Goal: Task Accomplishment & Management: Manage account settings

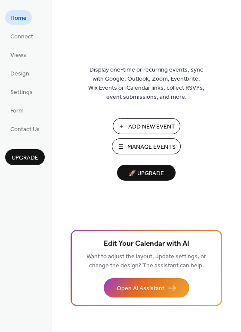
click at [151, 143] on span "Manage Events" at bounding box center [151, 147] width 48 height 9
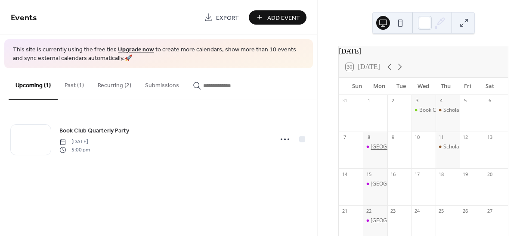
click at [377, 150] on div "[GEOGRAPHIC_DATA]" at bounding box center [397, 146] width 52 height 7
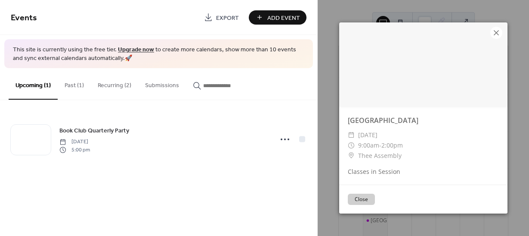
click at [495, 36] on icon at bounding box center [496, 33] width 10 height 10
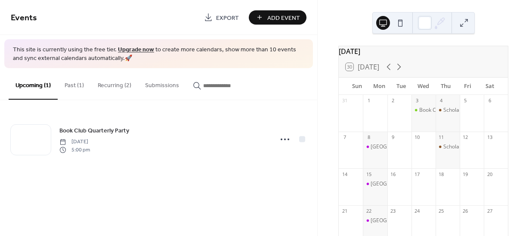
click at [119, 85] on button "Recurring (2)" at bounding box center [114, 83] width 47 height 31
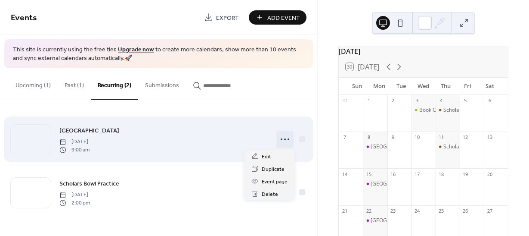
click at [283, 139] on icon at bounding box center [285, 139] width 14 height 14
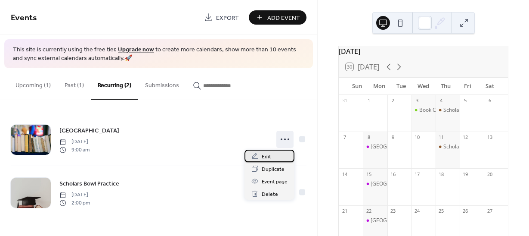
click at [270, 153] on div "Edit" at bounding box center [270, 155] width 50 height 12
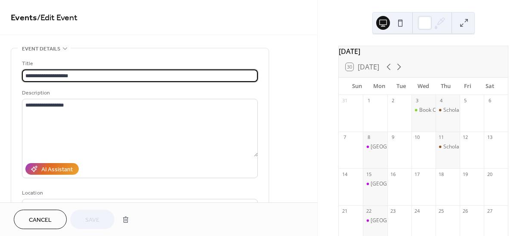
type input "**********"
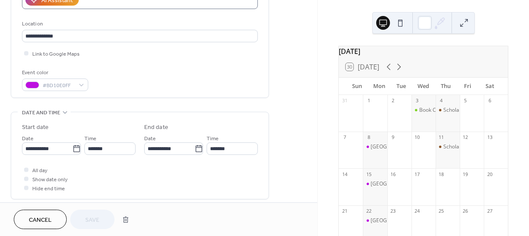
scroll to position [173, 0]
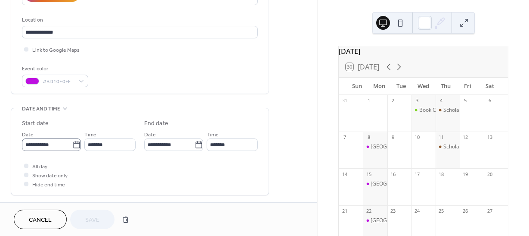
click at [73, 144] on icon at bounding box center [76, 144] width 9 height 9
click at [72, 144] on input "**********" at bounding box center [47, 144] width 50 height 12
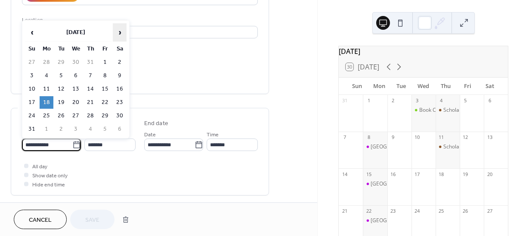
click at [117, 31] on span "›" at bounding box center [119, 32] width 13 height 17
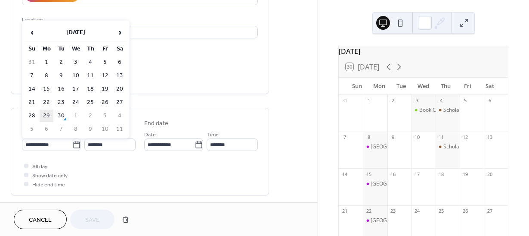
click at [45, 112] on td "29" at bounding box center [47, 115] width 14 height 12
type input "**********"
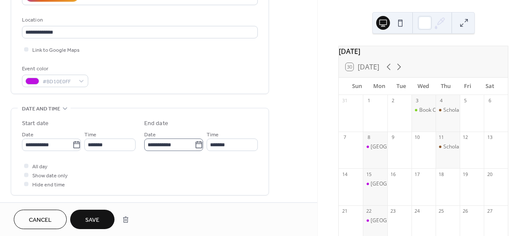
click at [198, 143] on icon at bounding box center [199, 144] width 9 height 9
click at [195, 143] on input "**********" at bounding box center [169, 144] width 50 height 12
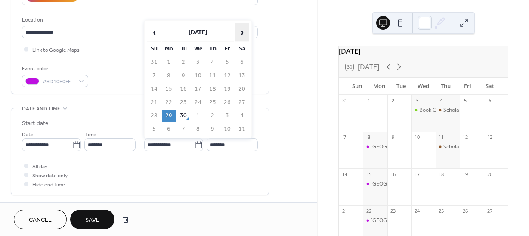
click at [243, 29] on span "›" at bounding box center [242, 32] width 13 height 17
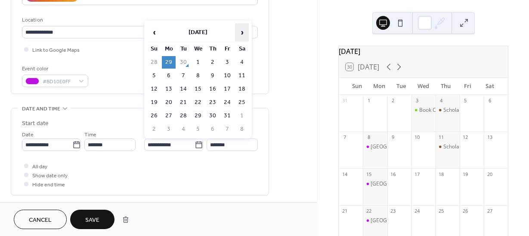
click at [237, 31] on span "›" at bounding box center [242, 32] width 13 height 17
click at [168, 87] on td "10" at bounding box center [169, 89] width 14 height 12
type input "**********"
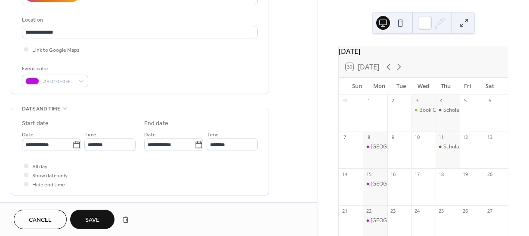
click at [189, 174] on div "All day Show date only Hide end time" at bounding box center [140, 174] width 236 height 27
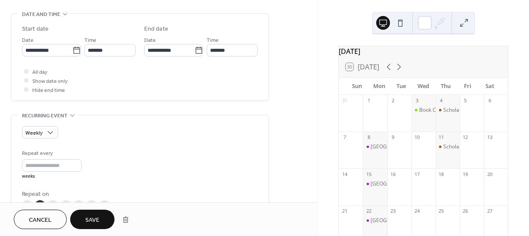
scroll to position [282, 0]
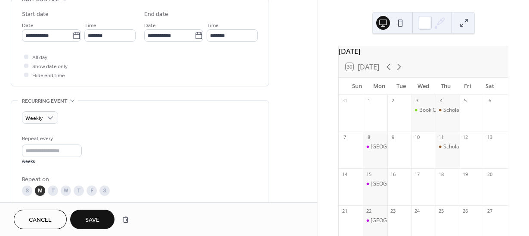
click at [95, 222] on span "Save" at bounding box center [92, 219] width 14 height 9
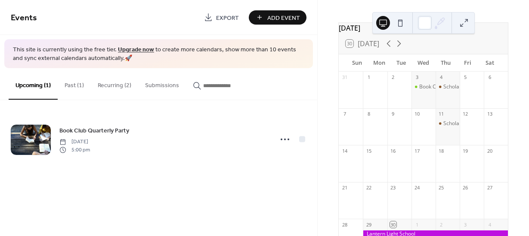
scroll to position [12, 0]
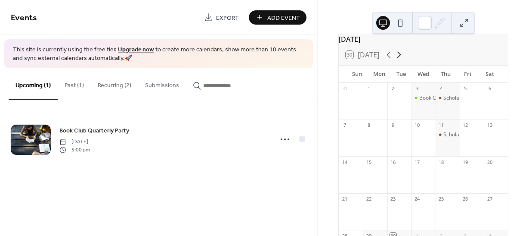
click at [399, 59] on icon at bounding box center [399, 55] width 10 height 10
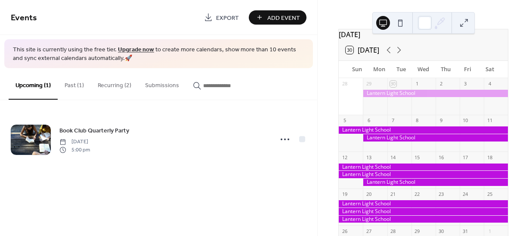
scroll to position [0, 0]
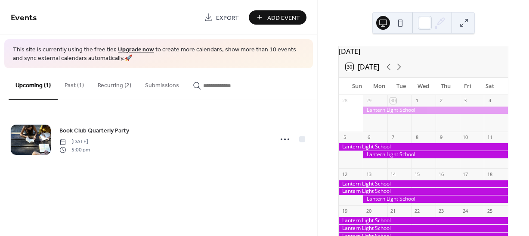
click at [114, 82] on button "Recurring (2)" at bounding box center [114, 83] width 47 height 31
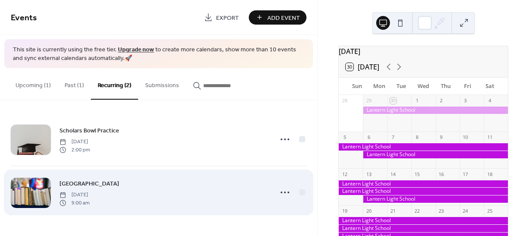
click at [90, 191] on span "[DATE]" at bounding box center [74, 195] width 30 height 8
click at [283, 190] on icon at bounding box center [285, 192] width 14 height 14
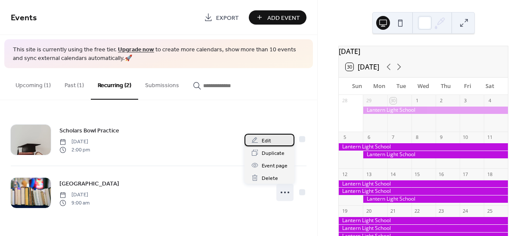
click at [271, 144] on div "Edit" at bounding box center [270, 139] width 50 height 12
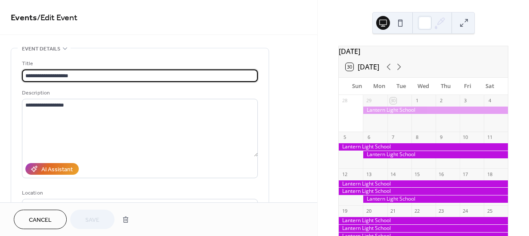
type input "**********"
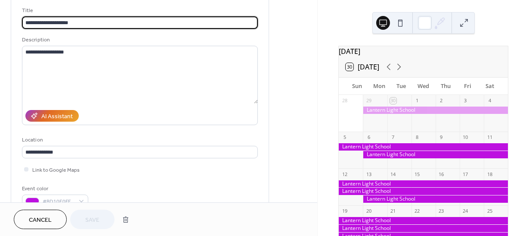
scroll to position [44, 0]
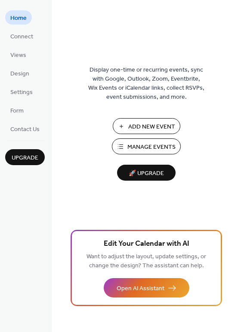
click at [121, 146] on button "Manage Events" at bounding box center [146, 146] width 69 height 16
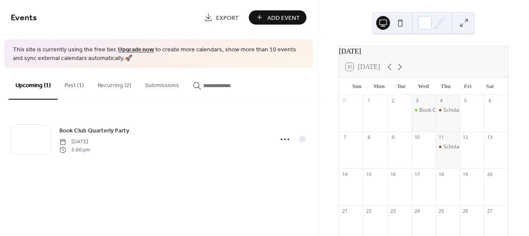
click at [121, 86] on button "Recurring (2)" at bounding box center [114, 83] width 47 height 31
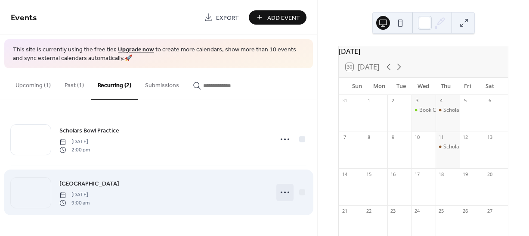
click at [285, 190] on icon at bounding box center [285, 192] width 14 height 14
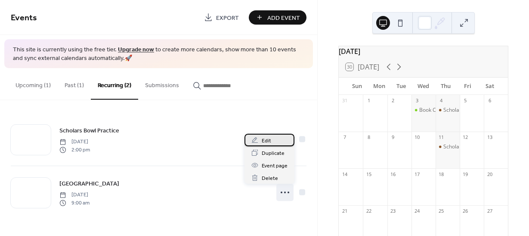
click at [268, 142] on span "Edit" at bounding box center [266, 140] width 9 height 9
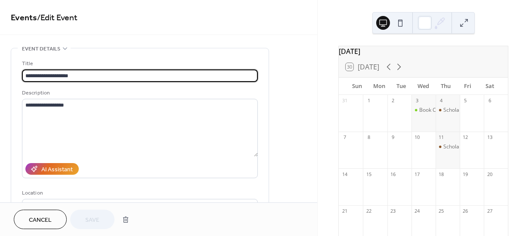
type input "**********"
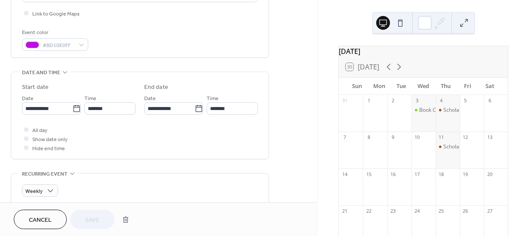
scroll to position [209, 0]
click at [25, 130] on div at bounding box center [26, 129] width 4 height 4
click at [26, 137] on div at bounding box center [26, 138] width 4 height 4
click at [42, 148] on span "Hide end time" at bounding box center [48, 147] width 33 height 9
click at [112, 118] on div "**********" at bounding box center [140, 116] width 236 height 69
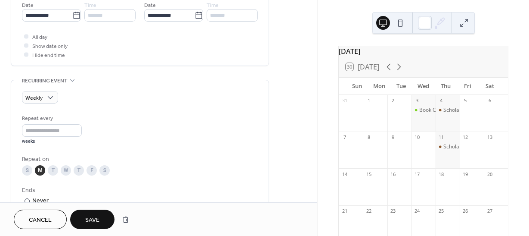
scroll to position [302, 0]
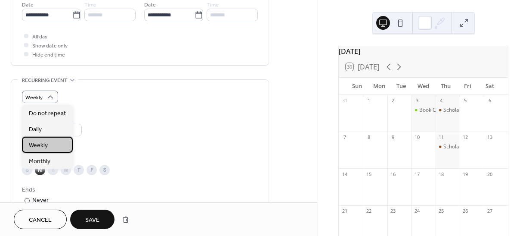
click at [43, 143] on span "Weekly" at bounding box center [38, 145] width 19 height 9
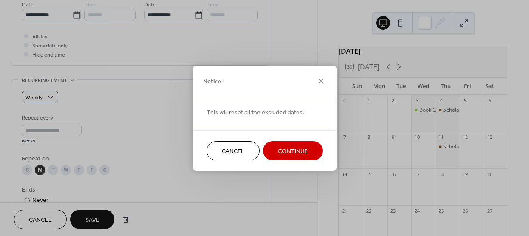
click at [279, 144] on button "Continue" at bounding box center [293, 150] width 60 height 19
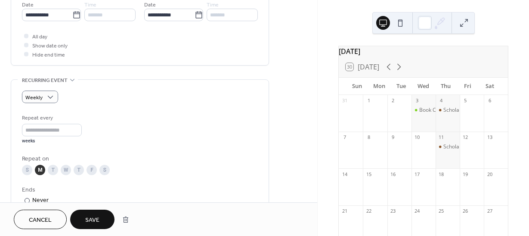
click at [40, 169] on div "M" at bounding box center [40, 169] width 10 height 10
click at [91, 215] on span "Save" at bounding box center [92, 219] width 14 height 9
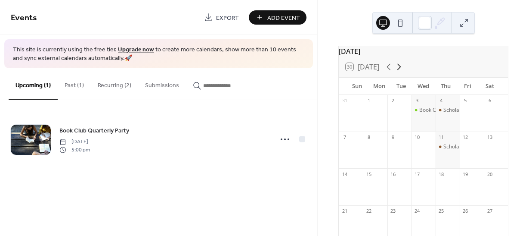
click at [401, 72] on icon at bounding box center [399, 67] width 10 height 10
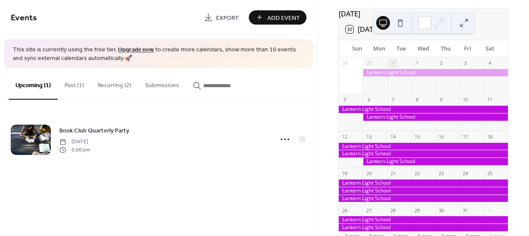
scroll to position [38, 0]
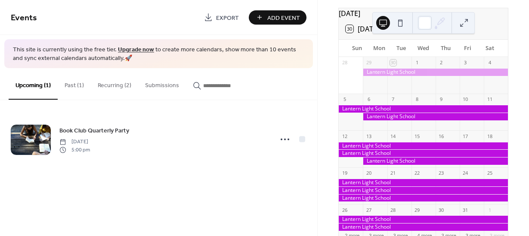
click at [103, 81] on button "Recurring (2)" at bounding box center [114, 83] width 47 height 31
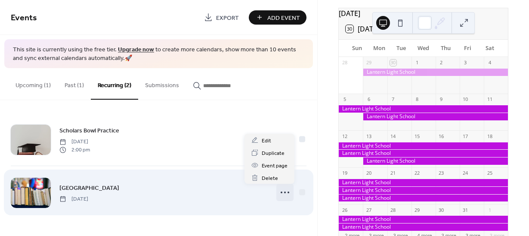
click at [285, 190] on icon at bounding box center [285, 192] width 14 height 14
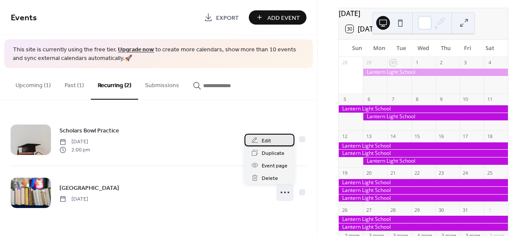
click at [273, 142] on div "Edit" at bounding box center [270, 139] width 50 height 12
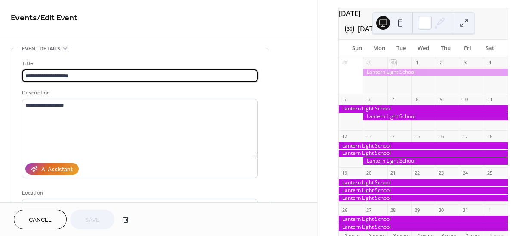
type input "**********"
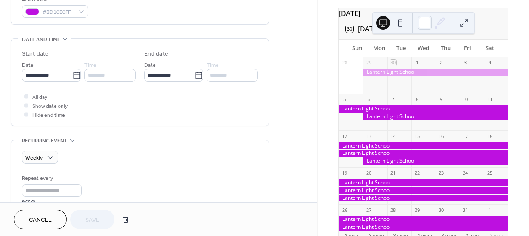
scroll to position [242, 0]
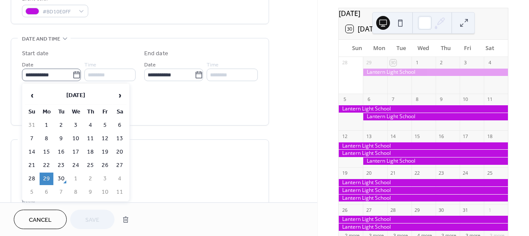
click at [73, 74] on icon at bounding box center [76, 75] width 9 height 9
click at [72, 74] on input "**********" at bounding box center [47, 74] width 50 height 12
click at [46, 179] on td "29" at bounding box center [47, 178] width 14 height 12
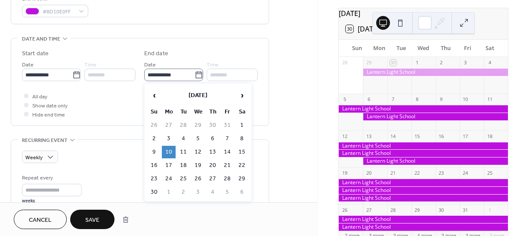
click at [195, 74] on icon at bounding box center [199, 75] width 9 height 9
click at [195, 74] on input "**********" at bounding box center [169, 74] width 50 height 12
click at [155, 94] on span "‹" at bounding box center [154, 95] width 13 height 17
click at [170, 177] on td "29" at bounding box center [169, 178] width 14 height 12
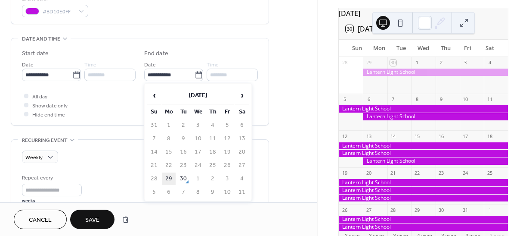
type input "**********"
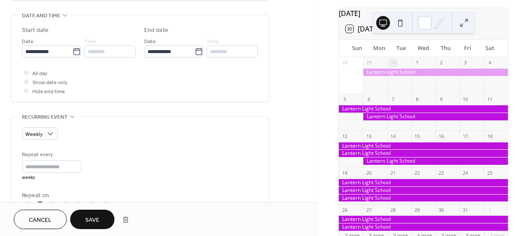
click at [170, 177] on div "Repeat every * weeks" at bounding box center [140, 165] width 236 height 31
click at [101, 222] on button "Save" at bounding box center [92, 218] width 44 height 19
